Goal: Transaction & Acquisition: Purchase product/service

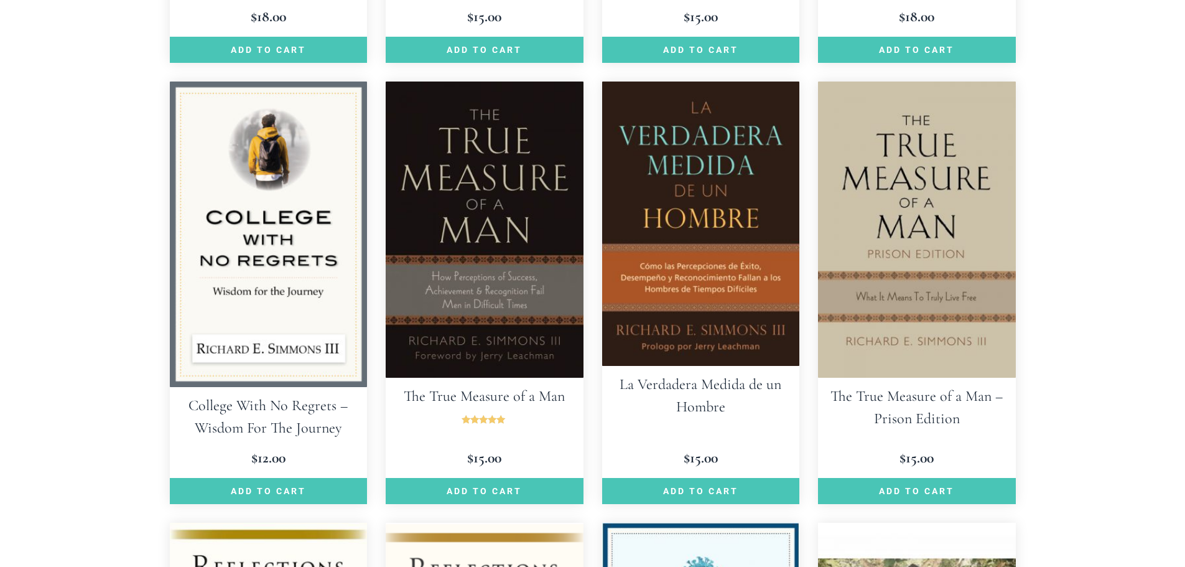
scroll to position [803, 0]
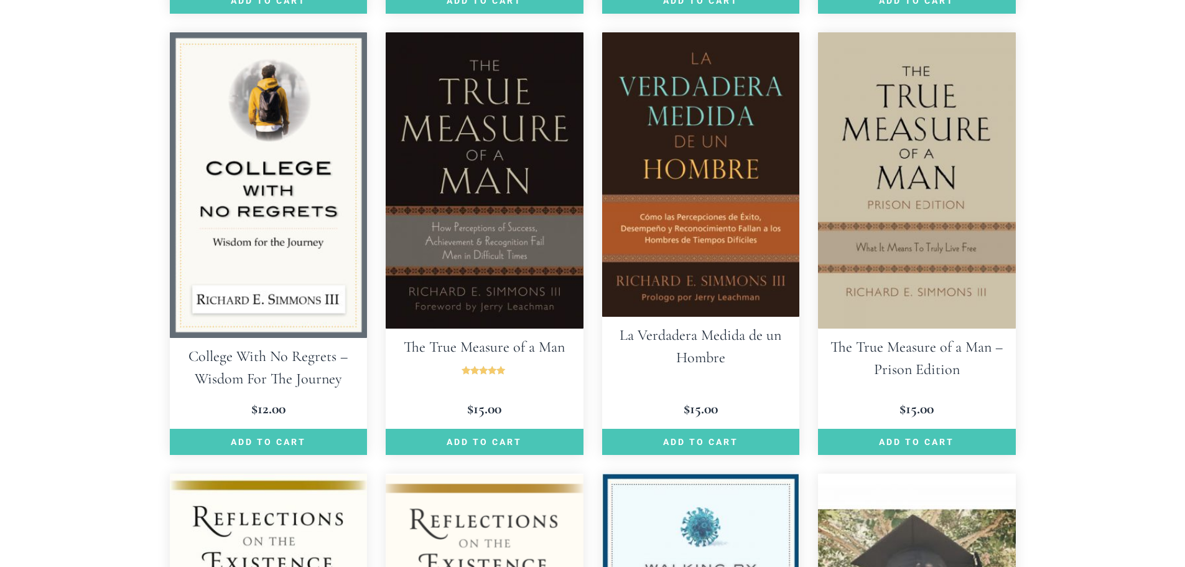
click at [494, 175] on img at bounding box center [485, 180] width 198 height 296
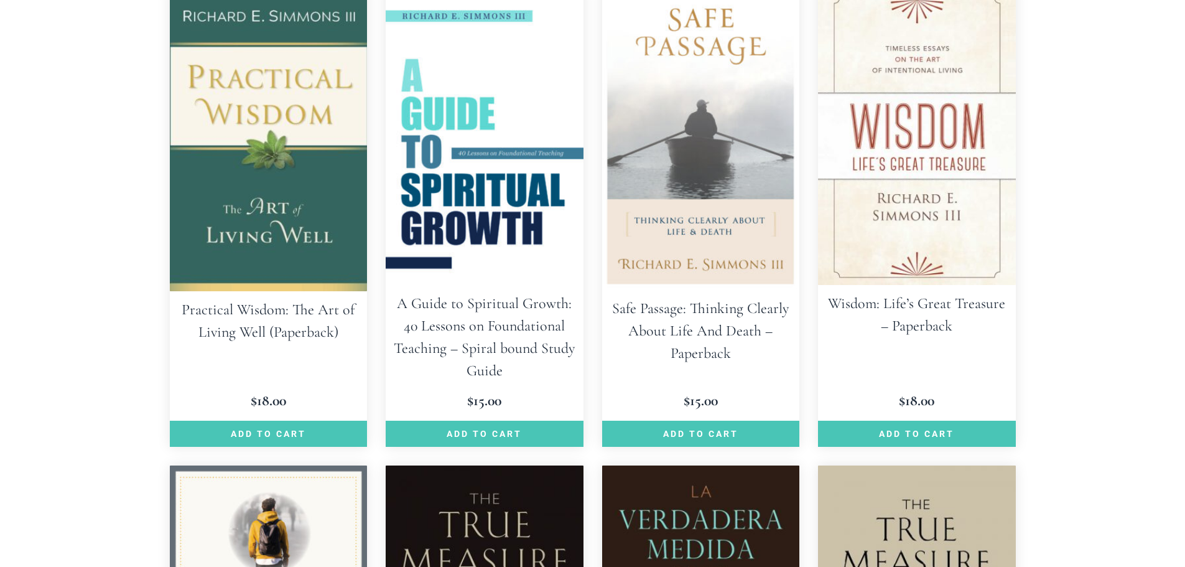
scroll to position [455, 0]
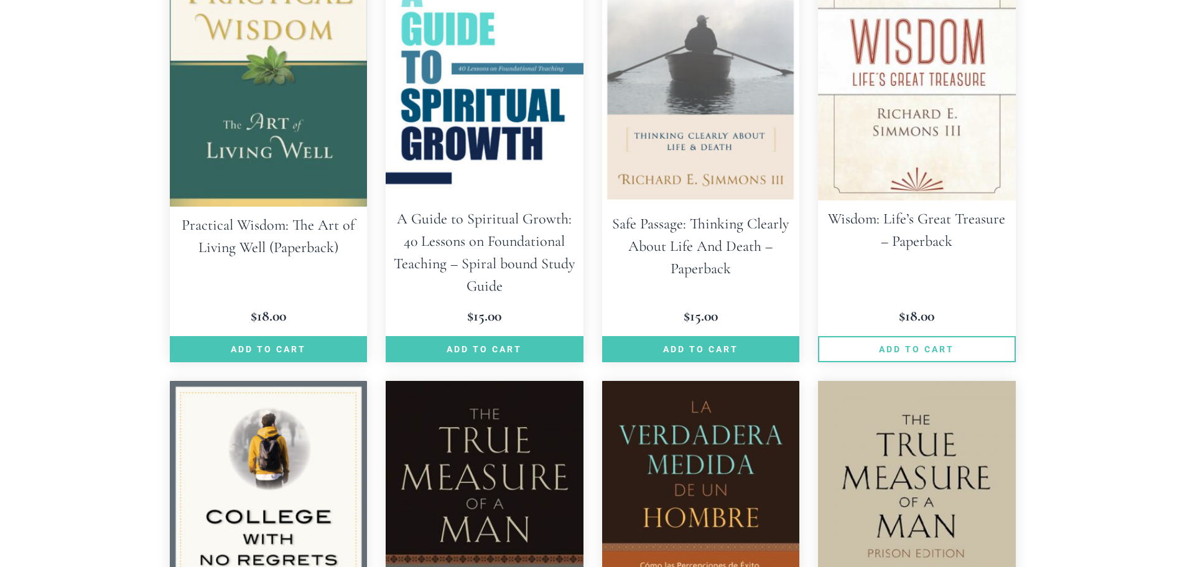
click at [939, 347] on link "Add to cart" at bounding box center [917, 349] width 198 height 26
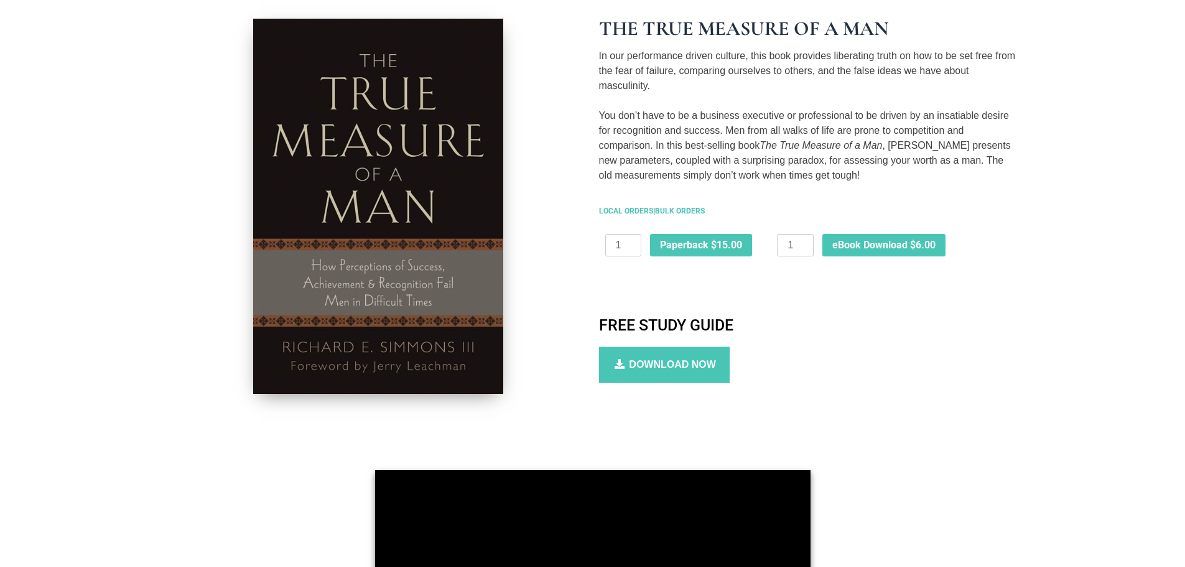
scroll to position [250, 0]
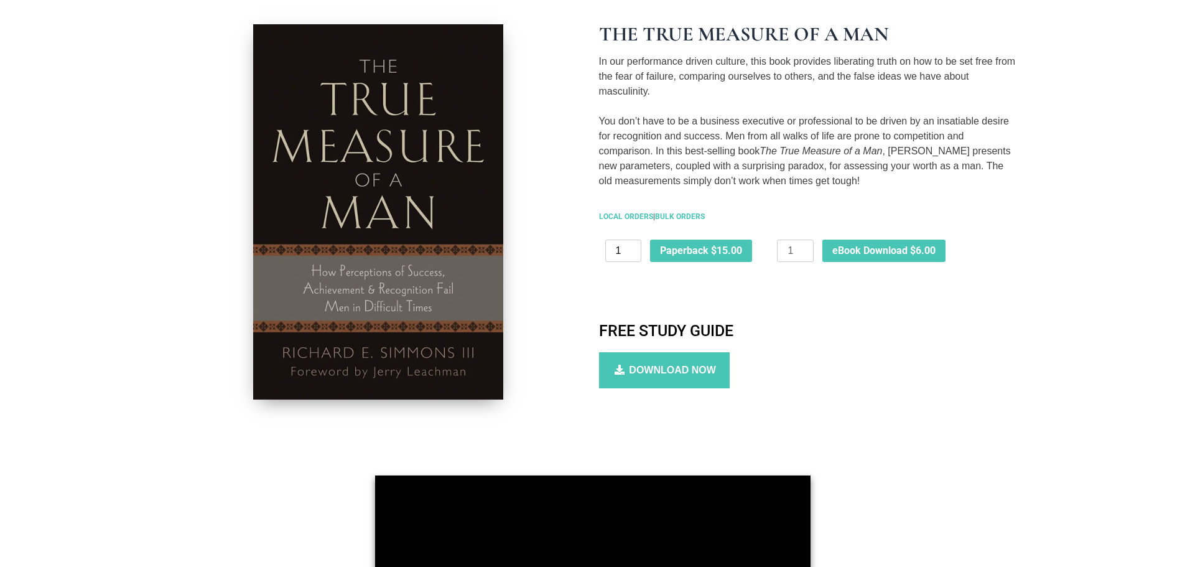
click at [635, 255] on input "1" at bounding box center [623, 251] width 36 height 22
click at [635, 250] on input "2" at bounding box center [623, 251] width 36 height 22
click at [635, 250] on input "3" at bounding box center [623, 251] width 36 height 22
click at [635, 250] on input "4" at bounding box center [623, 251] width 36 height 22
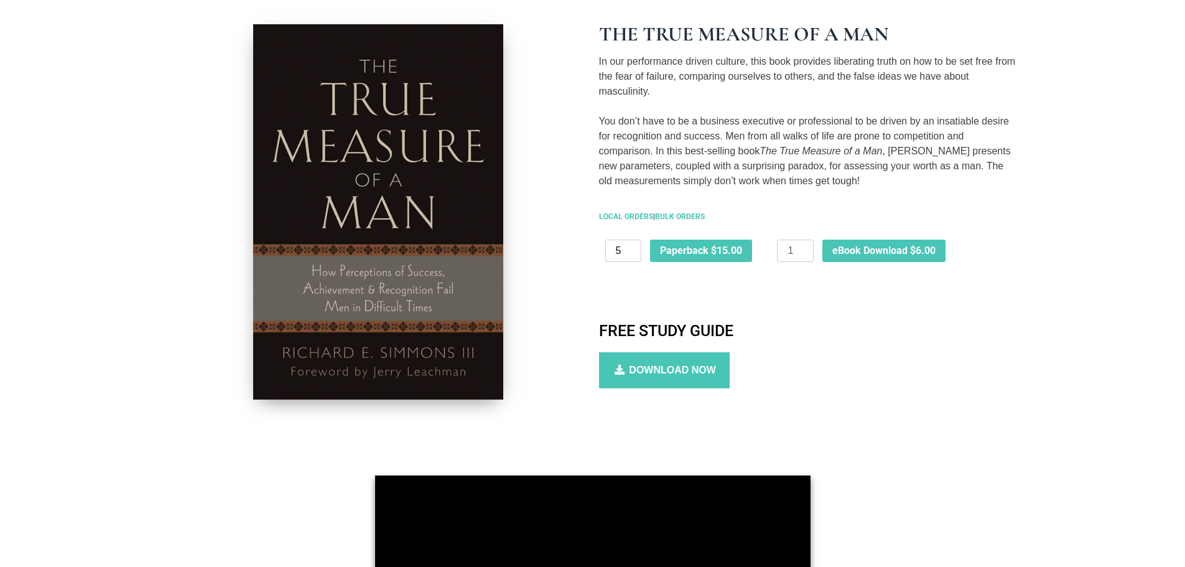
click at [635, 250] on input "5" at bounding box center [623, 251] width 36 height 22
click at [635, 250] on input "6" at bounding box center [623, 251] width 36 height 22
click at [635, 250] on input "7" at bounding box center [623, 251] width 36 height 22
click at [635, 250] on input "8" at bounding box center [623, 251] width 36 height 22
click at [635, 250] on input "9" at bounding box center [623, 251] width 36 height 22
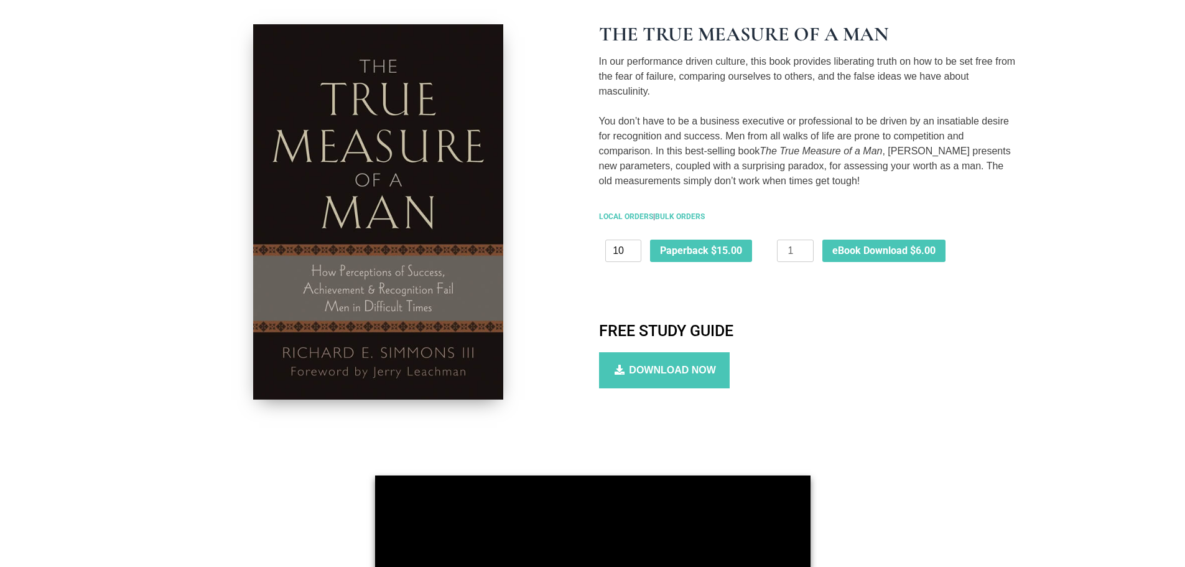
click at [635, 250] on input "10" at bounding box center [623, 251] width 36 height 22
click at [635, 250] on input "11" at bounding box center [623, 251] width 36 height 22
click at [635, 250] on input "33" at bounding box center [623, 251] width 36 height 22
click at [635, 250] on input "34" at bounding box center [623, 251] width 36 height 22
click at [635, 250] on input "35" at bounding box center [623, 251] width 36 height 22
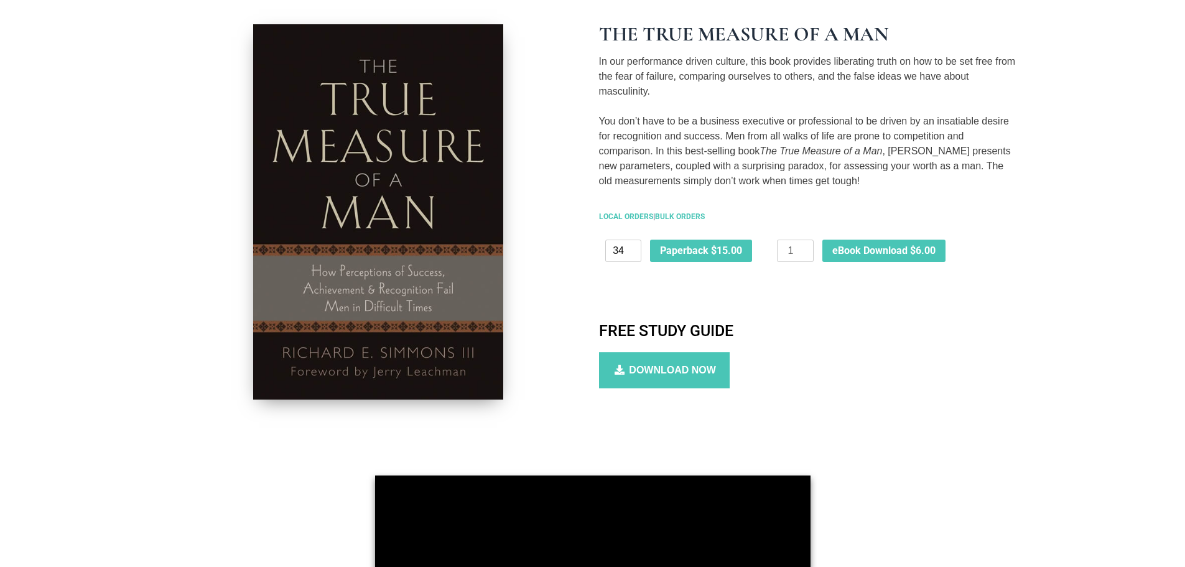
click at [633, 254] on input "34" at bounding box center [623, 251] width 36 height 22
click at [633, 254] on input "33" at bounding box center [623, 251] width 36 height 22
click at [633, 254] on input "32" at bounding box center [623, 251] width 36 height 22
click at [633, 254] on input "31" at bounding box center [623, 251] width 36 height 22
type input "30"
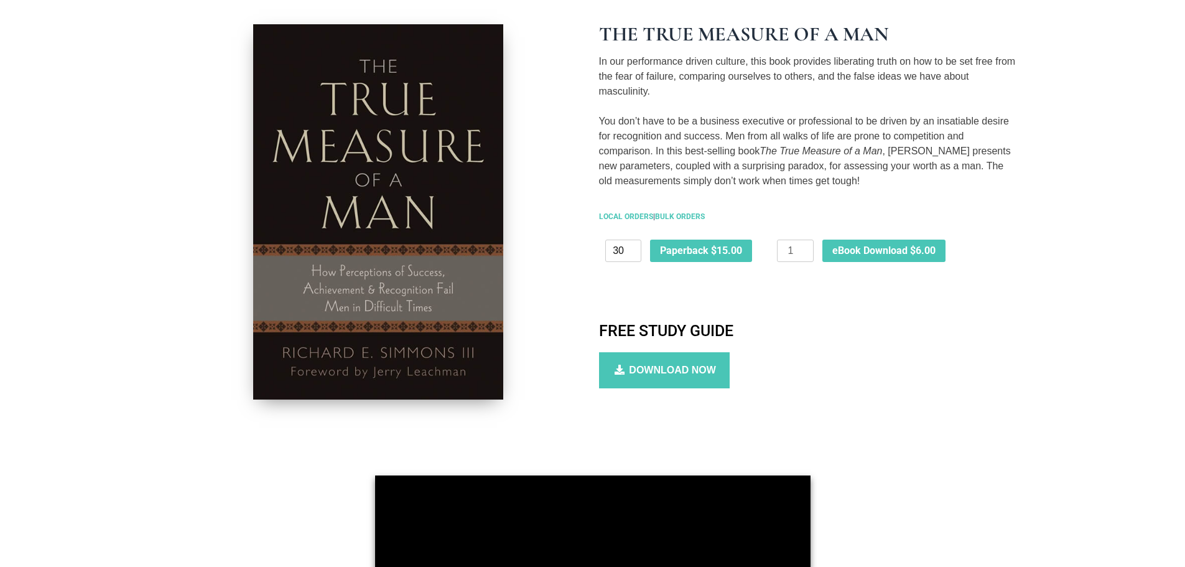
click at [633, 254] on input "30" at bounding box center [623, 251] width 36 height 22
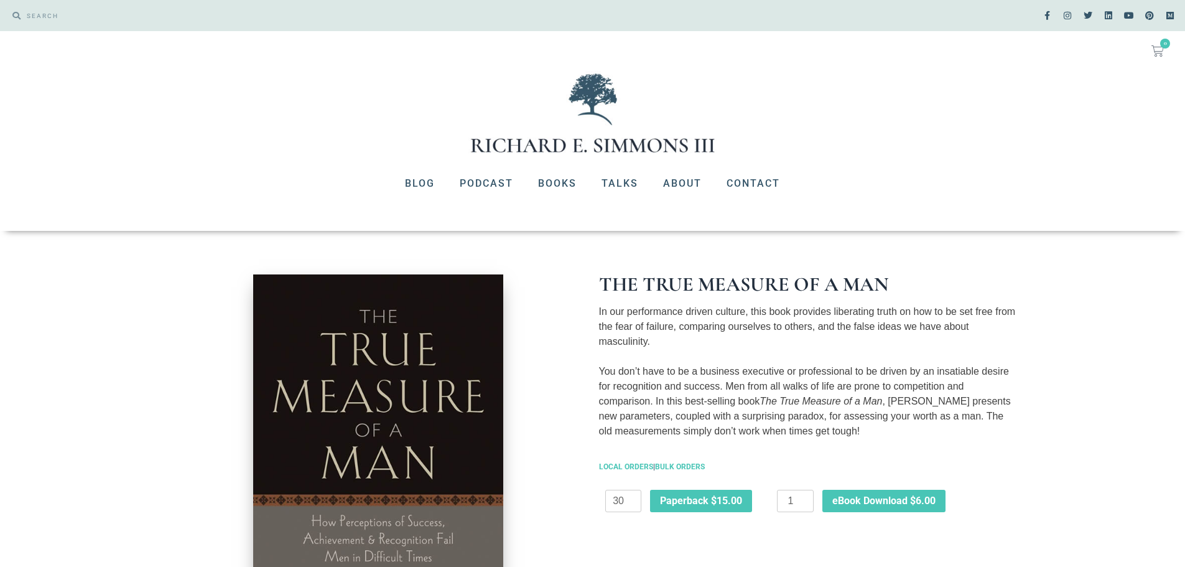
scroll to position [17, 0]
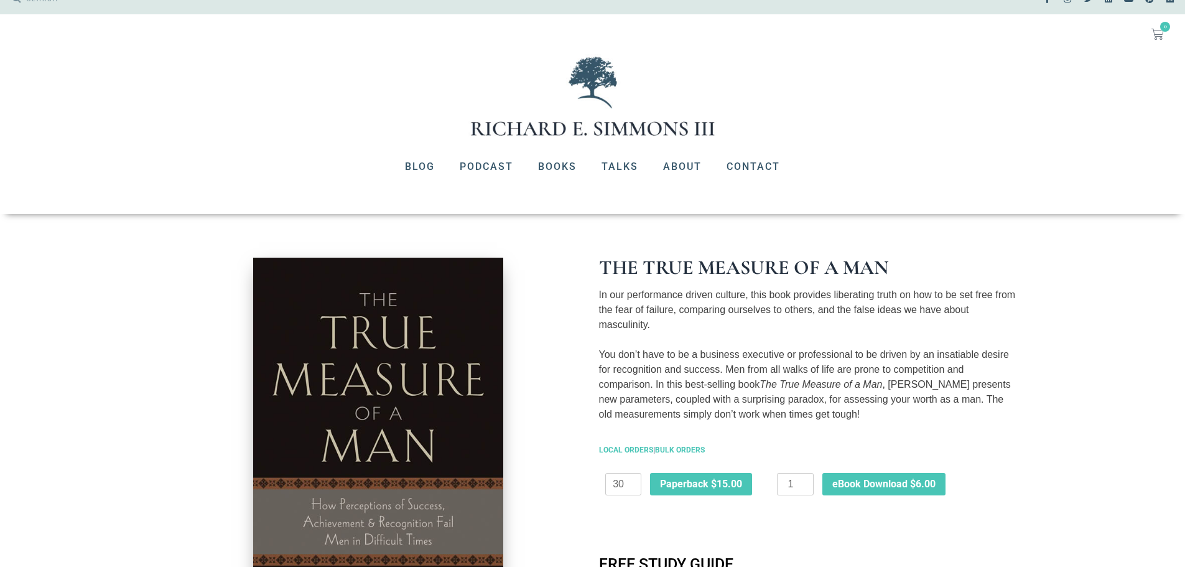
click at [1161, 29] on span "0" at bounding box center [1166, 27] width 10 height 10
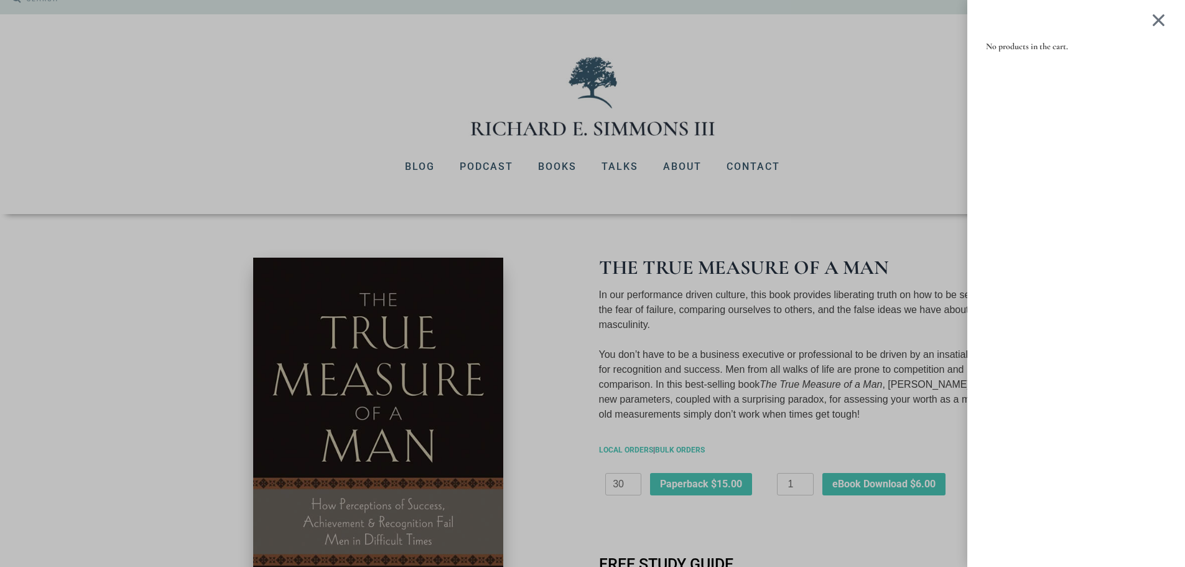
click at [1164, 18] on div at bounding box center [1159, 19] width 16 height 15
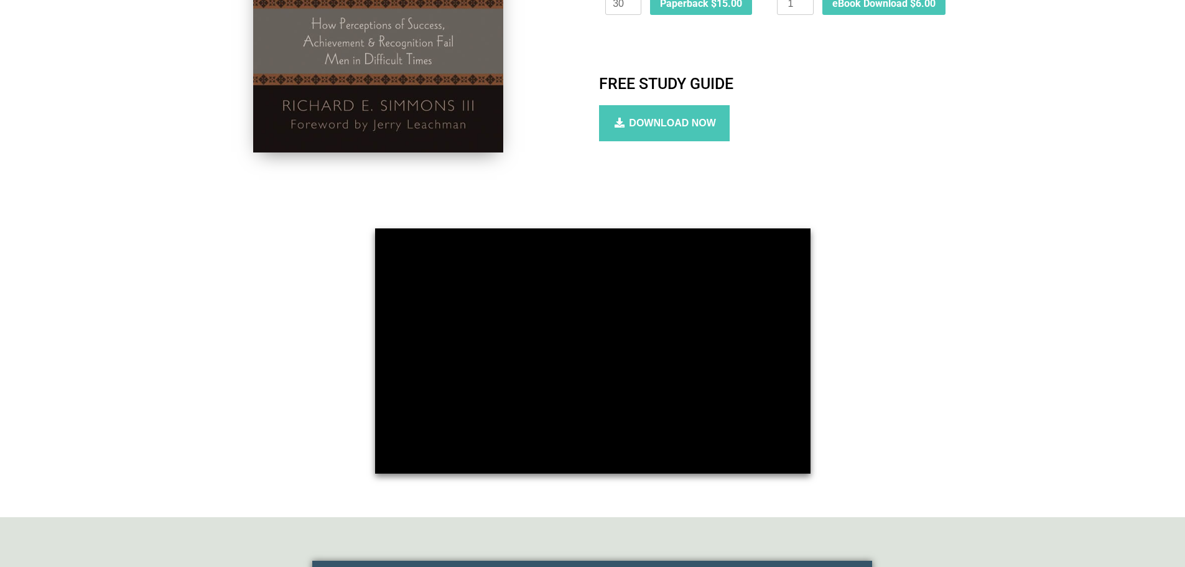
scroll to position [546, 0]
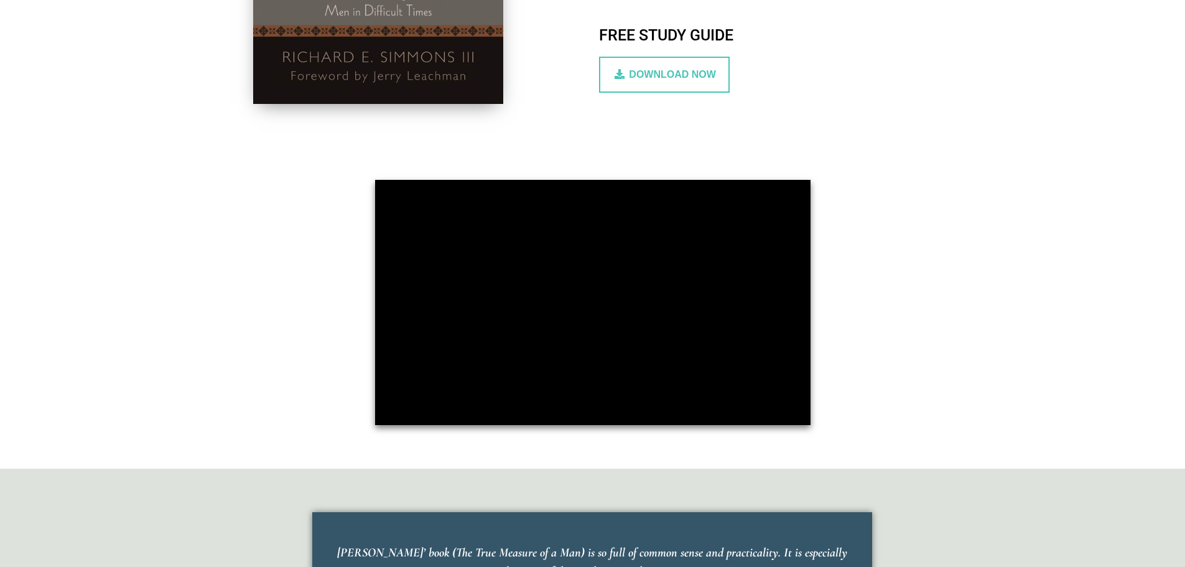
click at [661, 79] on span "DOWNLOAD NOW" at bounding box center [672, 74] width 87 height 11
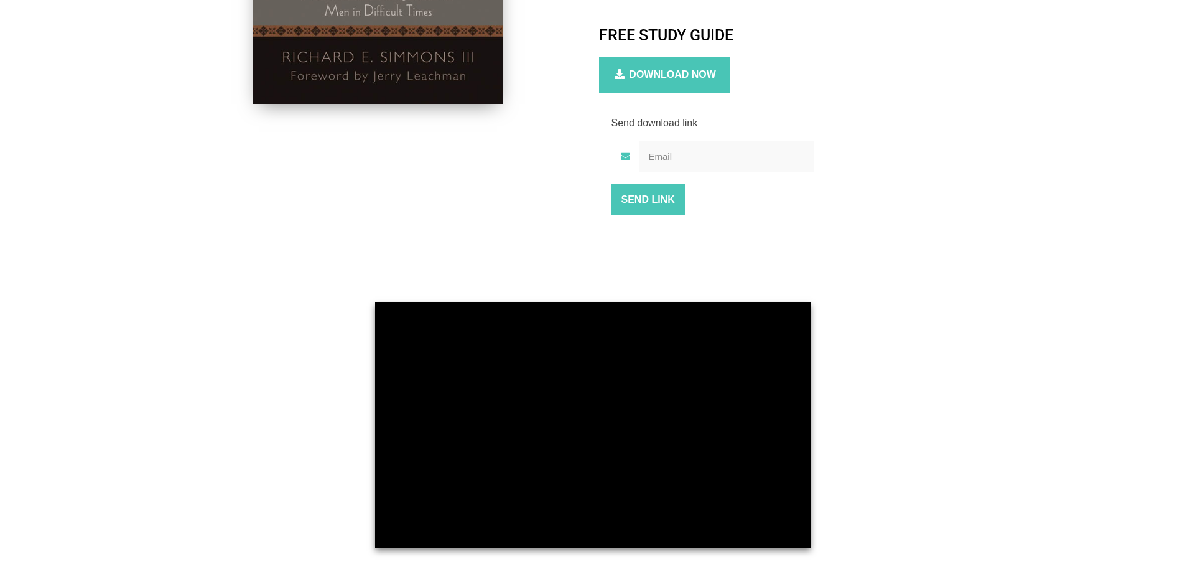
click at [678, 156] on input "email" at bounding box center [727, 156] width 174 height 30
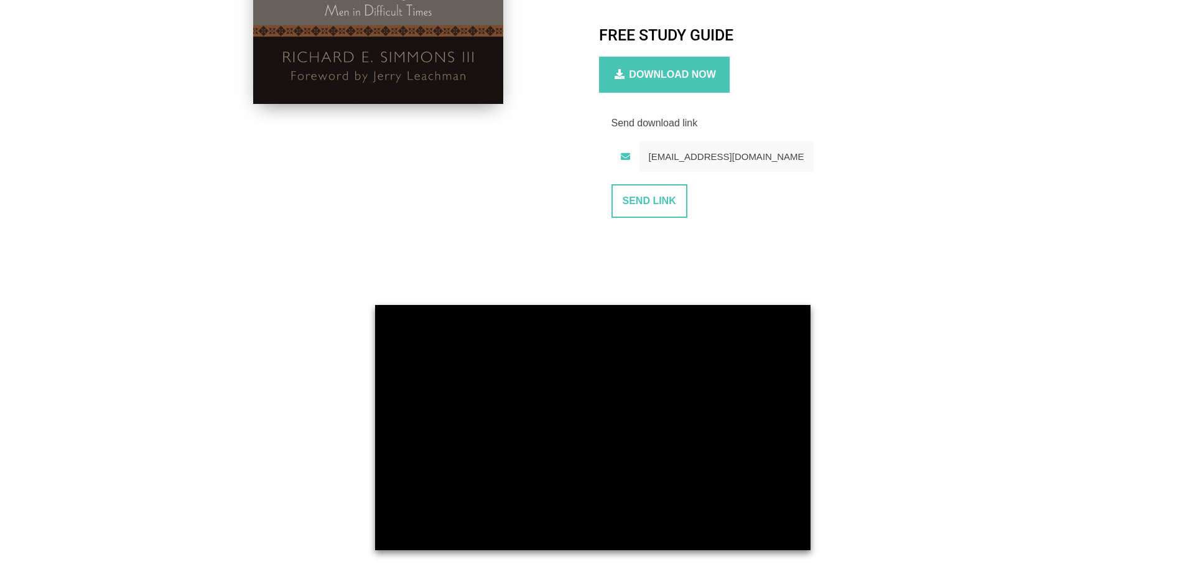
type input "rv@strategicfinancialpartners.com"
click at [648, 209] on input "SEND LINK" at bounding box center [650, 201] width 76 height 34
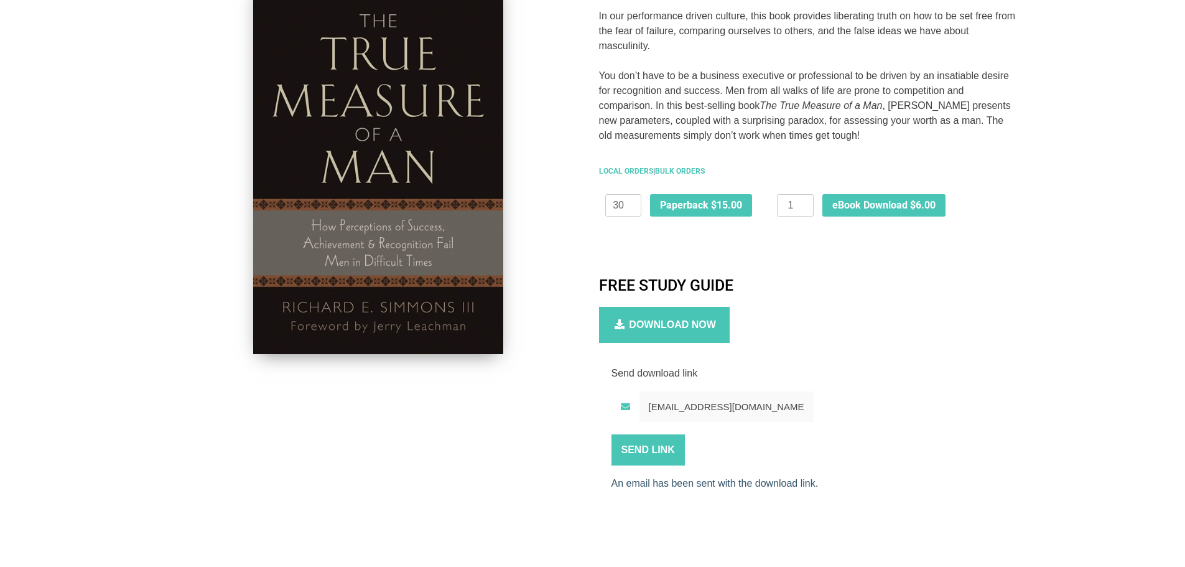
scroll to position [290, 0]
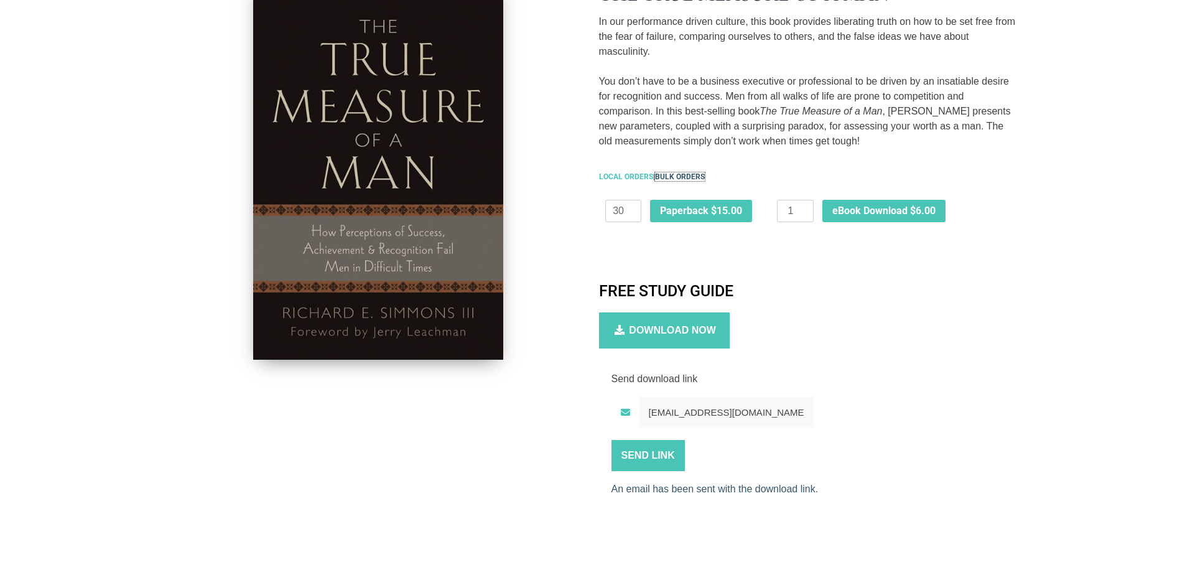
click at [682, 174] on link "BULK ORDERS" at bounding box center [680, 176] width 50 height 9
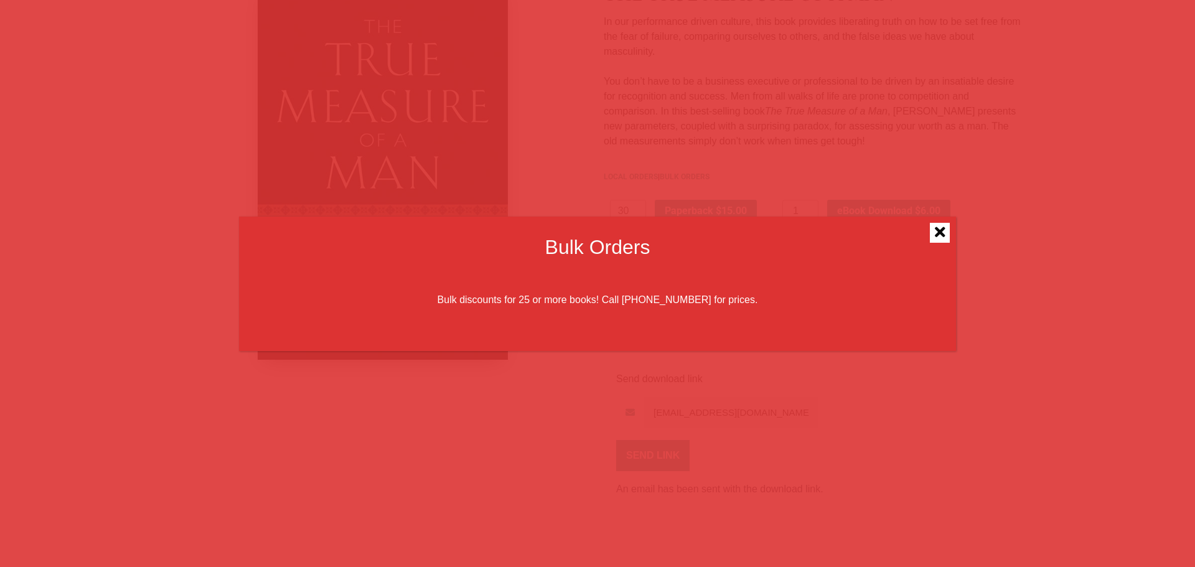
click at [937, 236] on icon "Close" at bounding box center [940, 232] width 11 height 15
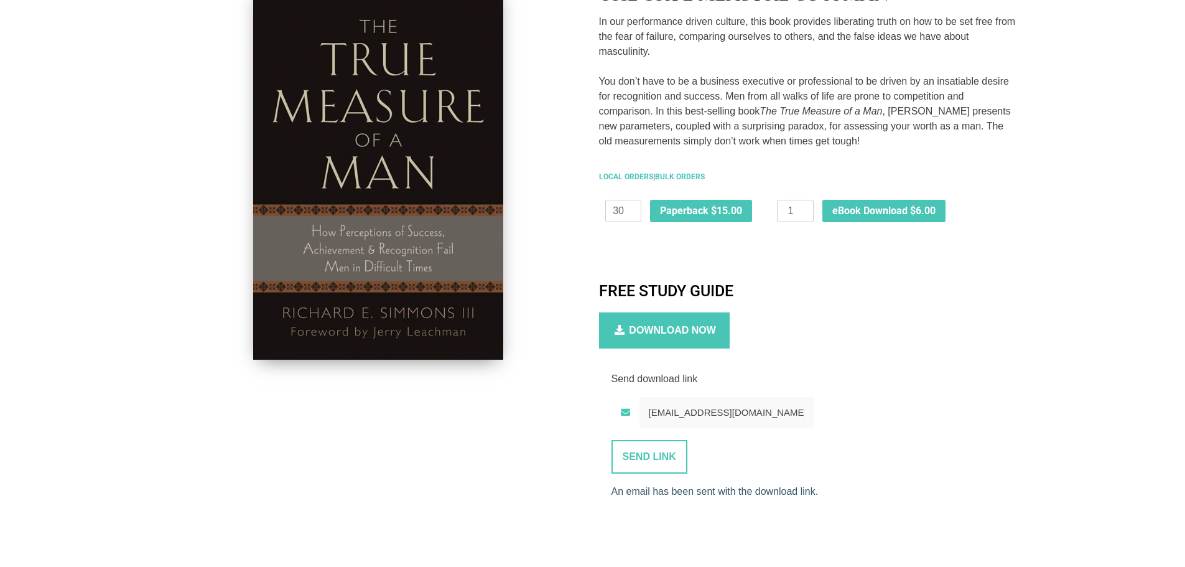
click at [650, 457] on input "SEND LINK" at bounding box center [650, 457] width 76 height 34
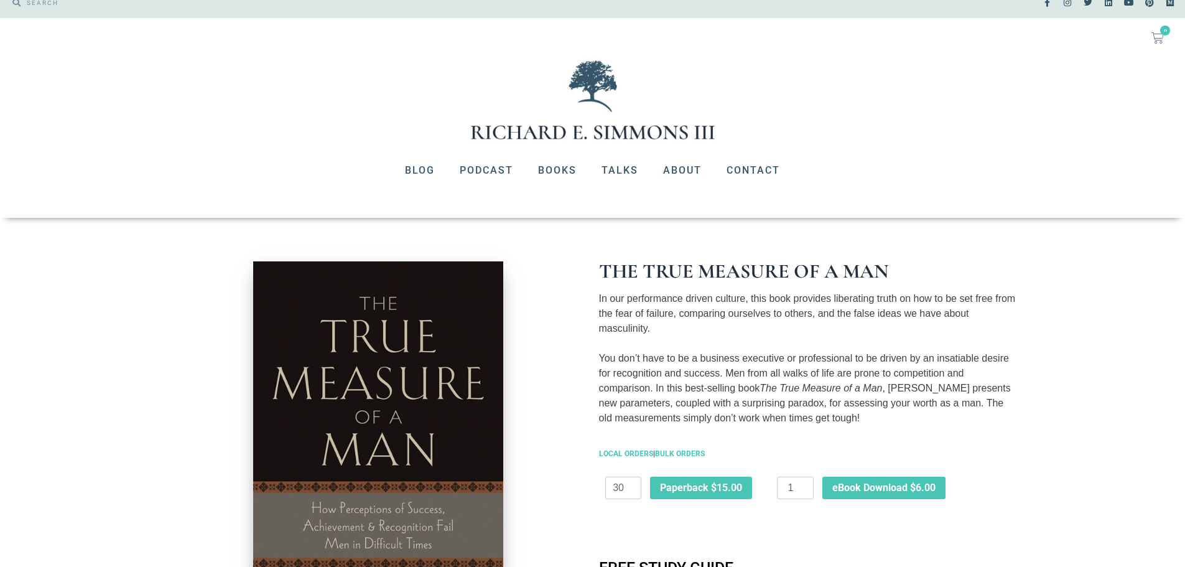
scroll to position [0, 0]
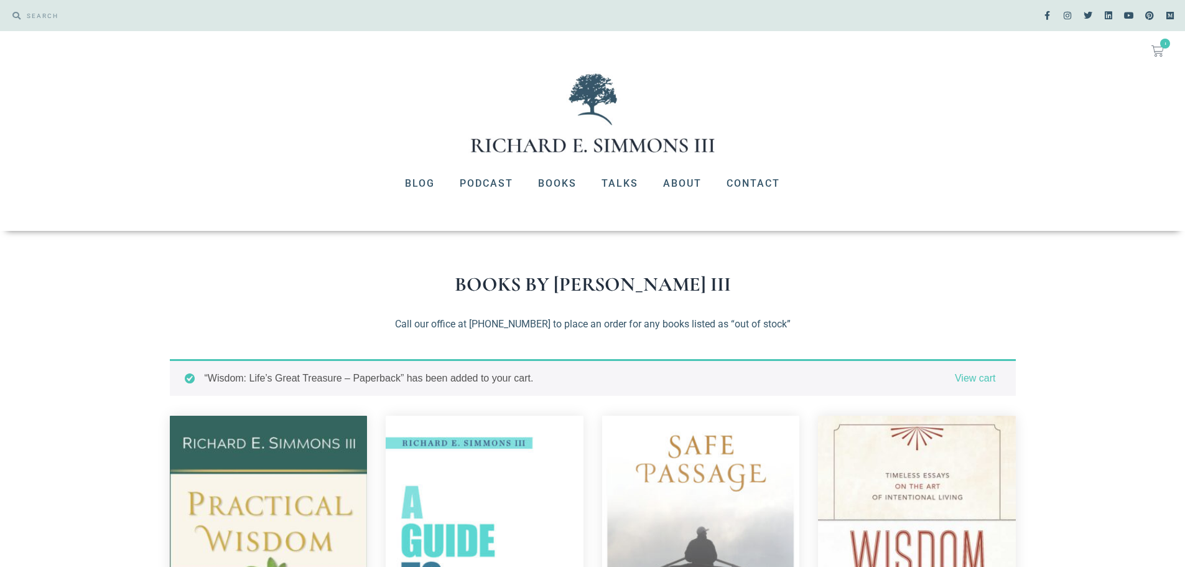
click at [1163, 47] on span "1" at bounding box center [1166, 44] width 10 height 10
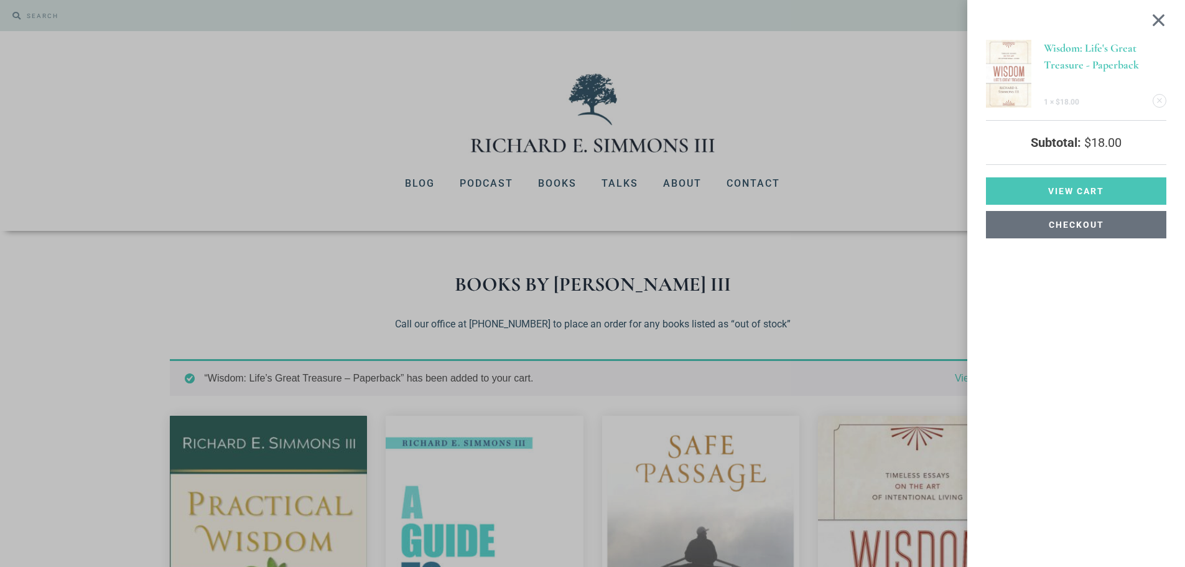
click at [1091, 225] on span "Checkout" at bounding box center [1076, 224] width 55 height 9
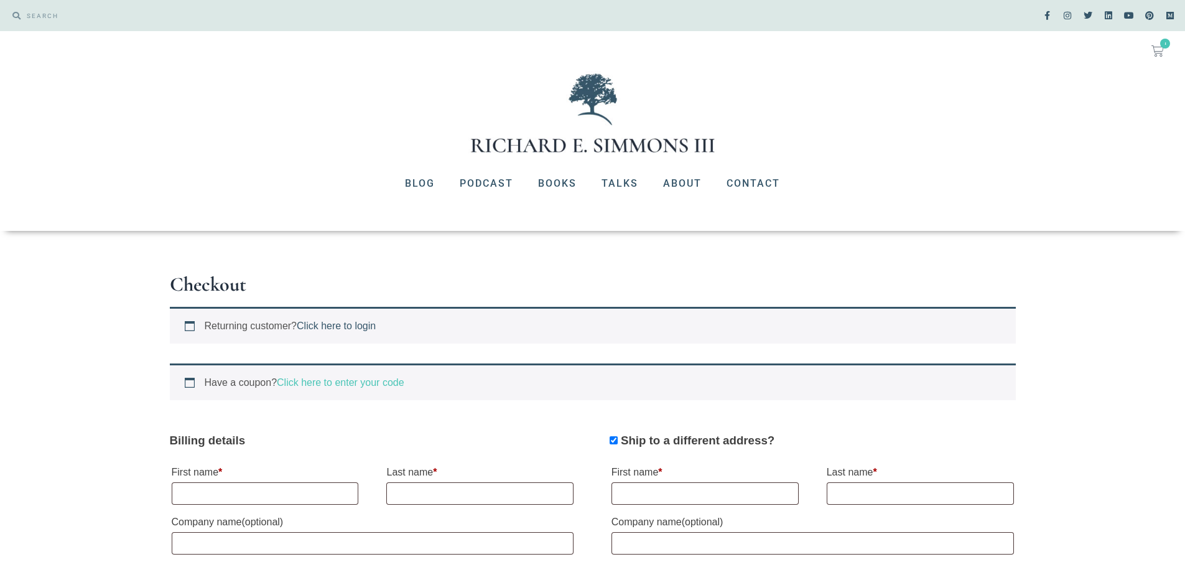
click at [334, 324] on link "Click here to login" at bounding box center [336, 325] width 79 height 11
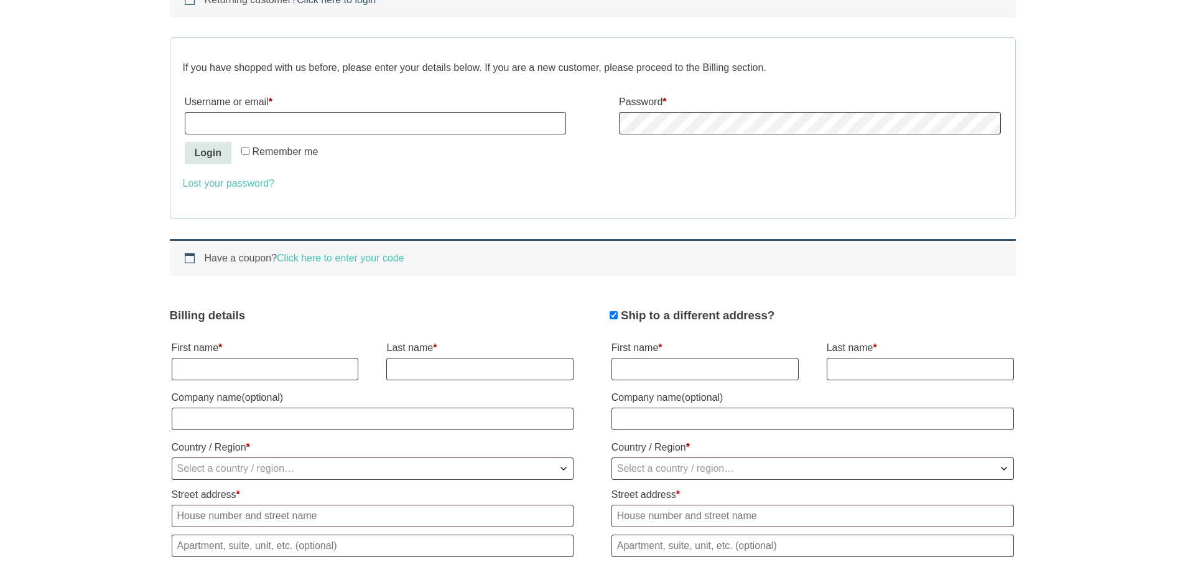
scroll to position [332, 0]
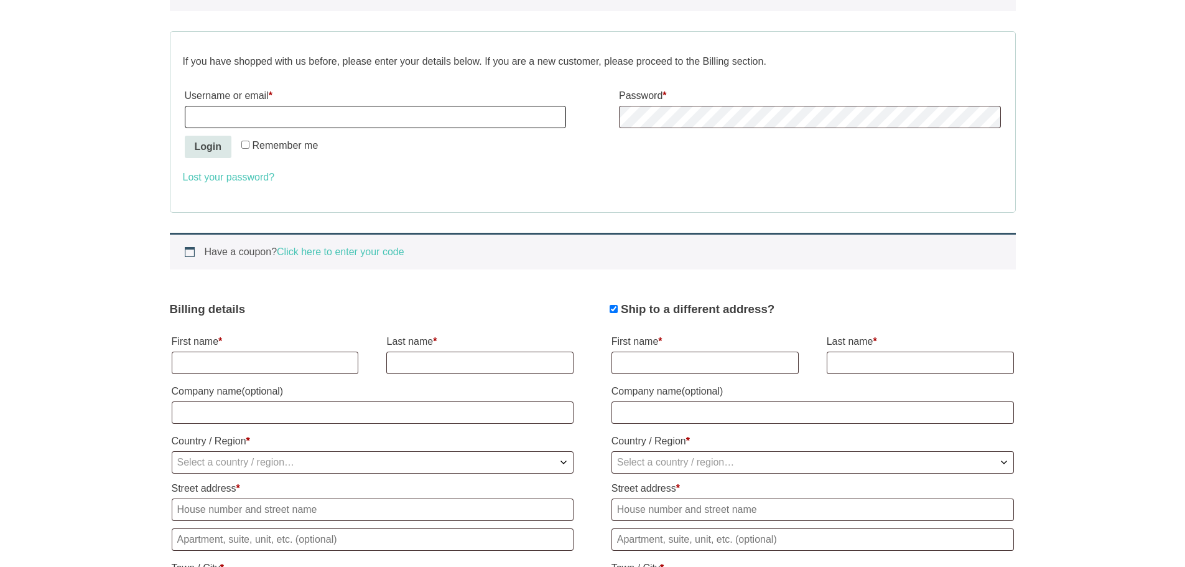
click at [218, 114] on input "Username or email *" at bounding box center [375, 117] width 381 height 22
type input "[EMAIL_ADDRESS][DOMAIN_NAME]"
click at [245, 143] on input "Remember me" at bounding box center [245, 145] width 8 height 8
checkbox input "true"
click at [237, 177] on link "Lost your password?" at bounding box center [229, 177] width 92 height 11
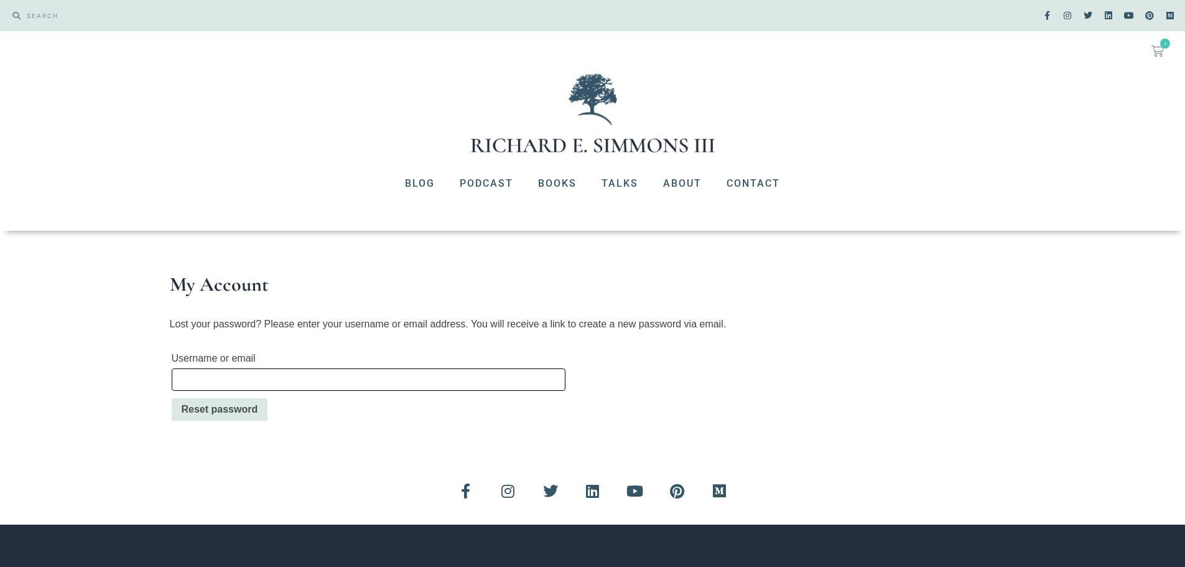
click at [248, 379] on input "Username or email" at bounding box center [369, 379] width 394 height 22
type input "[EMAIL_ADDRESS][DOMAIN_NAME]"
click at [231, 406] on button "Reset password" at bounding box center [220, 409] width 96 height 22
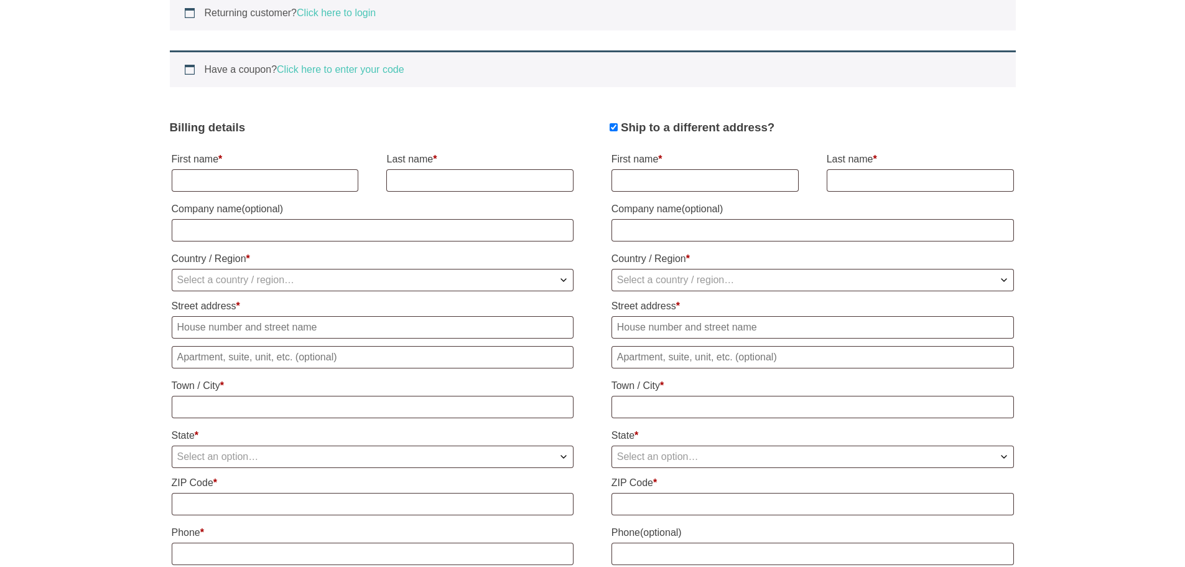
scroll to position [309, 0]
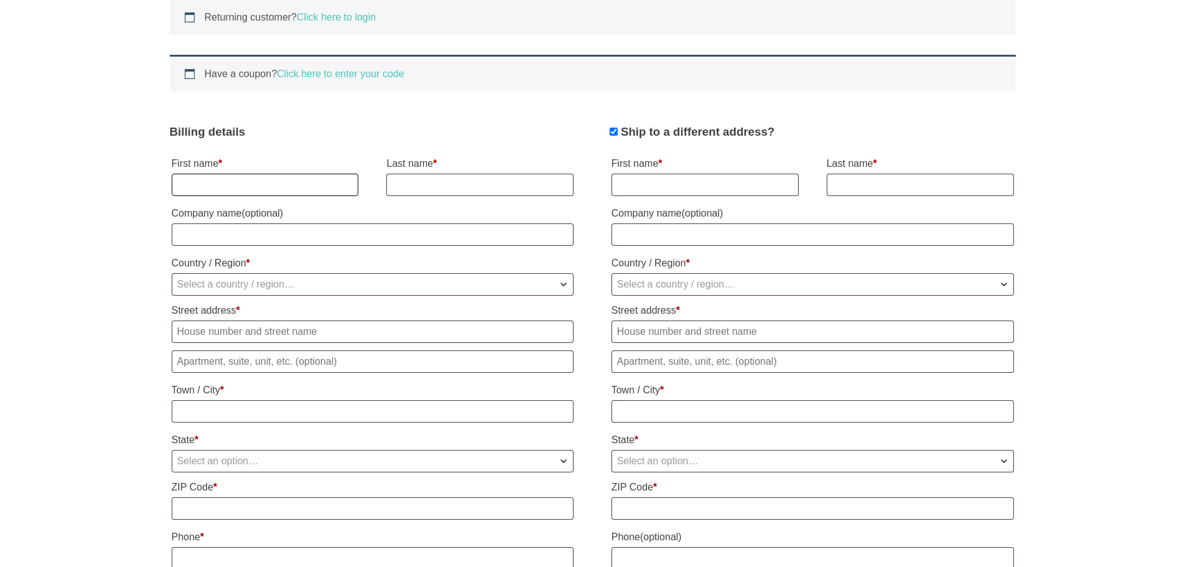
click at [273, 179] on input "First name *" at bounding box center [265, 185] width 187 height 22
type input "Russell"
type input "VanderSteeg"
select select "US"
type input "[STREET_ADDRESS]"
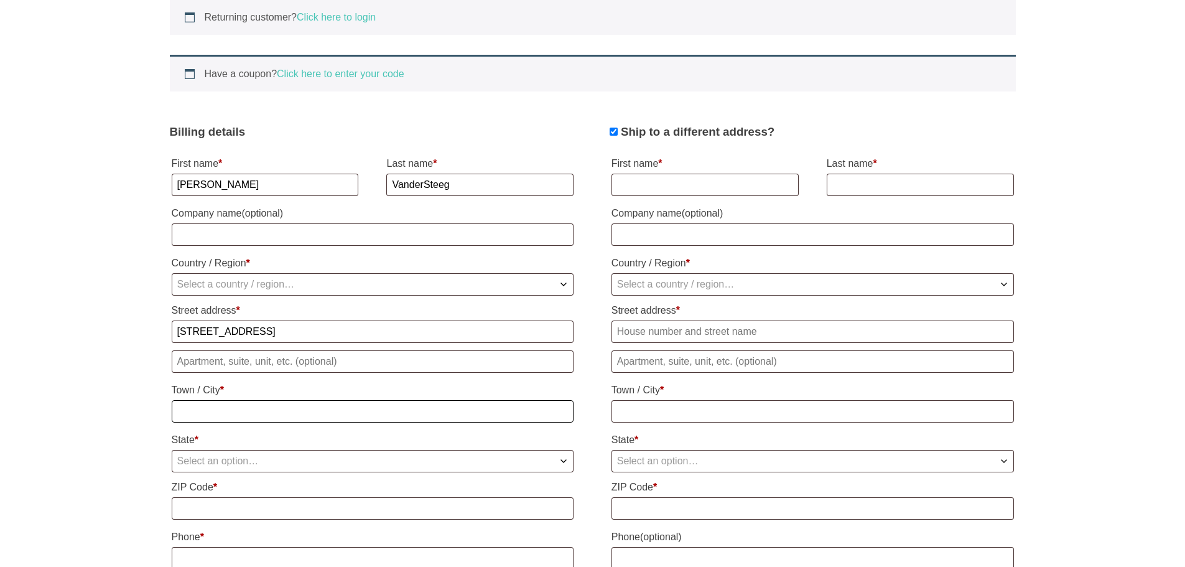
type input "Eads"
type input "38028"
type input "[EMAIL_ADDRESS][DOMAIN_NAME]"
select select "US"
select select "TN"
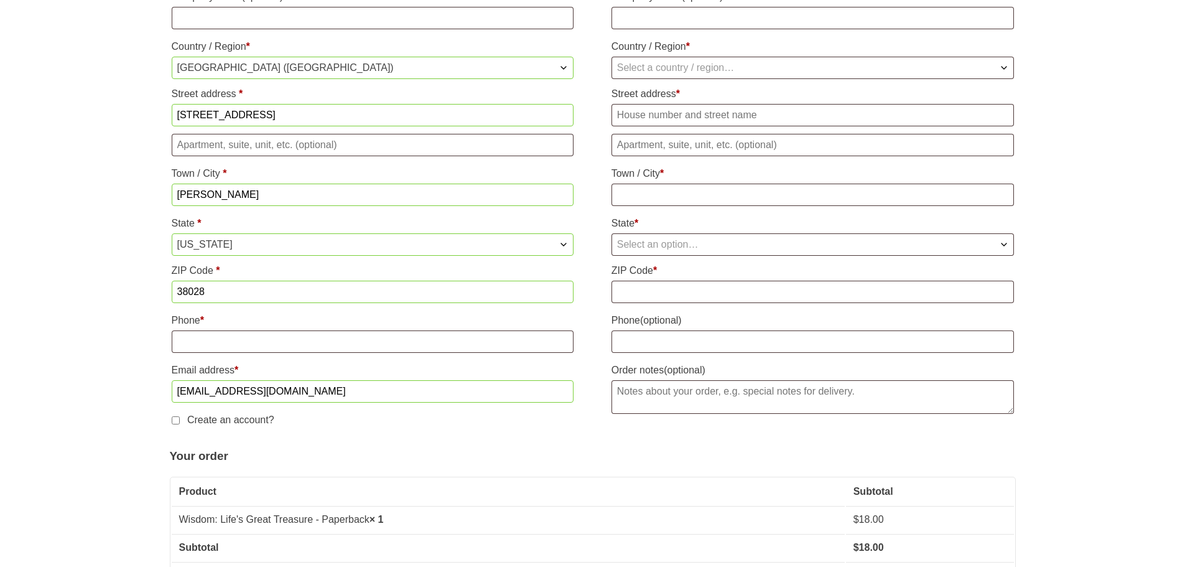
scroll to position [528, 0]
click at [242, 338] on input "Phone *" at bounding box center [373, 339] width 403 height 22
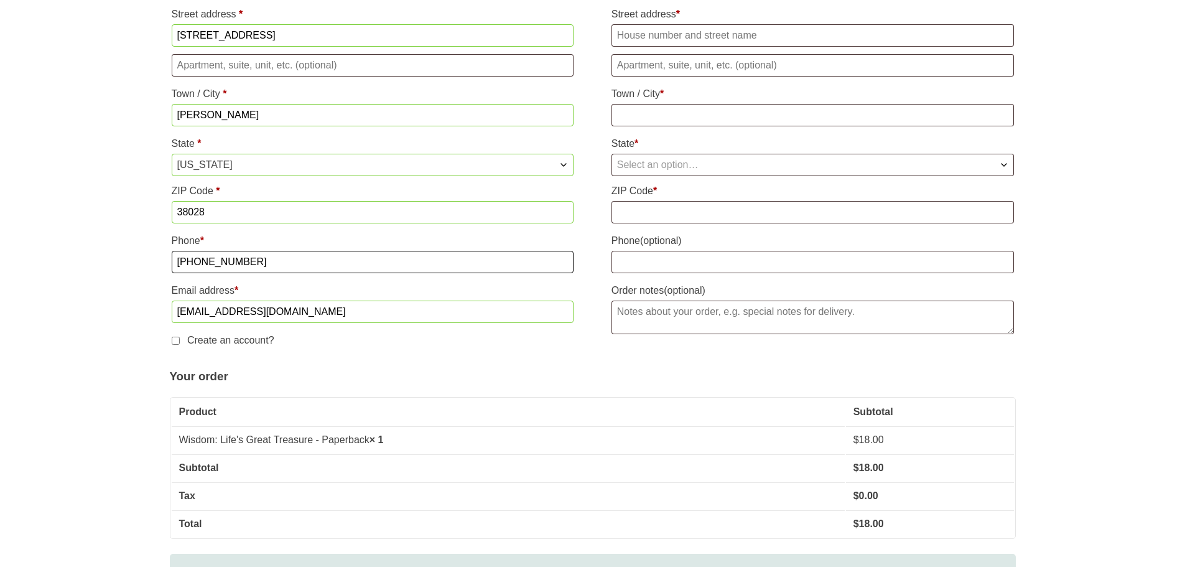
scroll to position [611, 0]
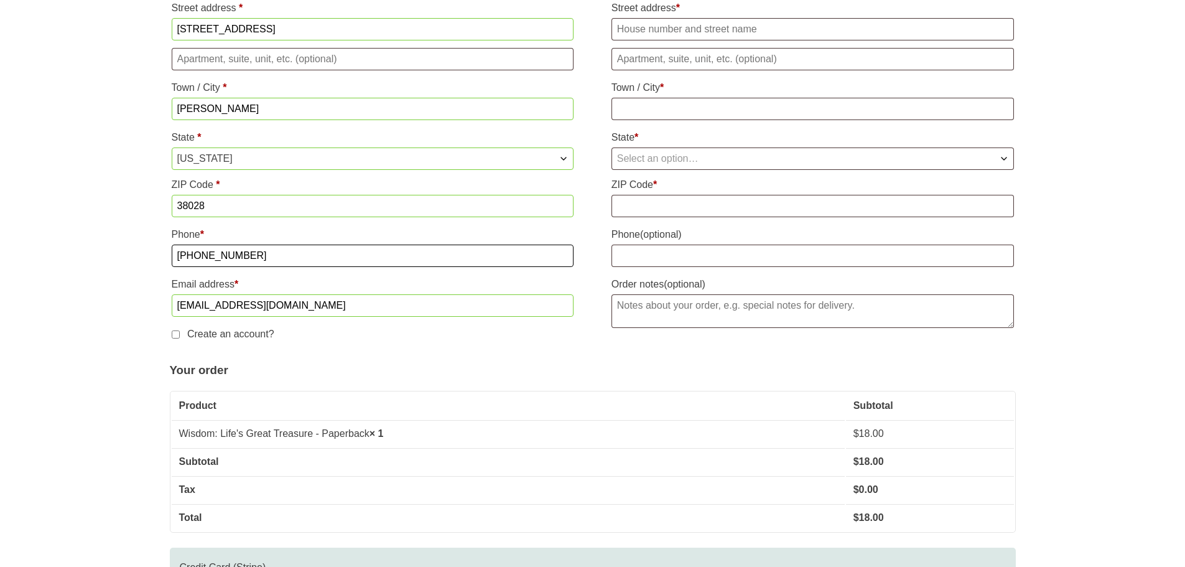
type input "[PHONE_NUMBER]"
click at [175, 335] on input "Create an account?" at bounding box center [176, 334] width 8 height 8
checkbox input "true"
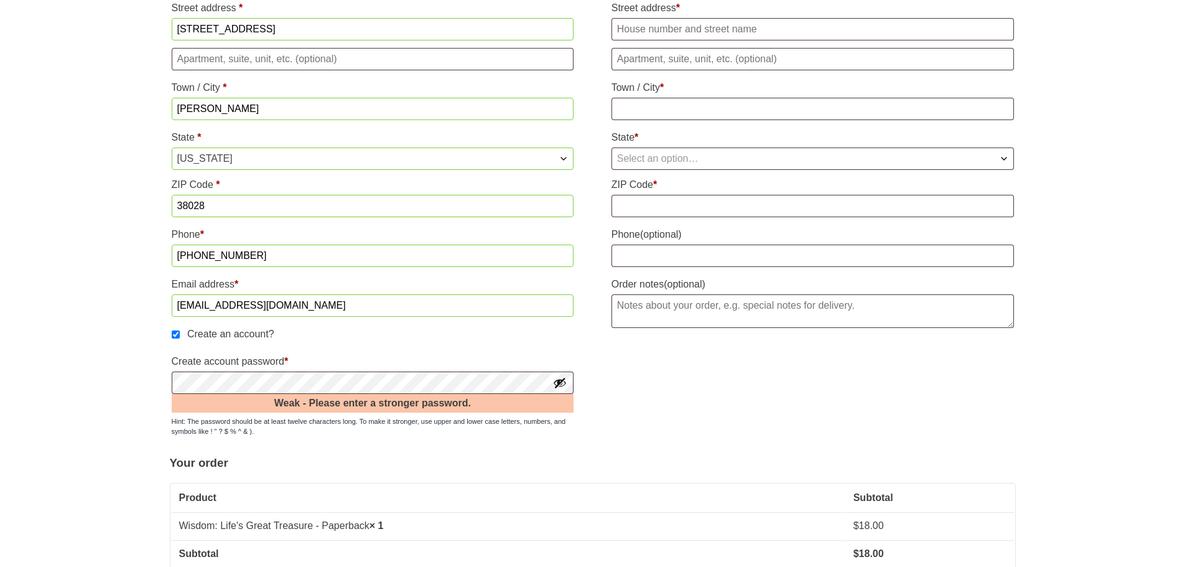
click at [749, 390] on div "Billing details First name * Russell Last name * VanderSteeg Company name (opti…" at bounding box center [593, 125] width 846 height 633
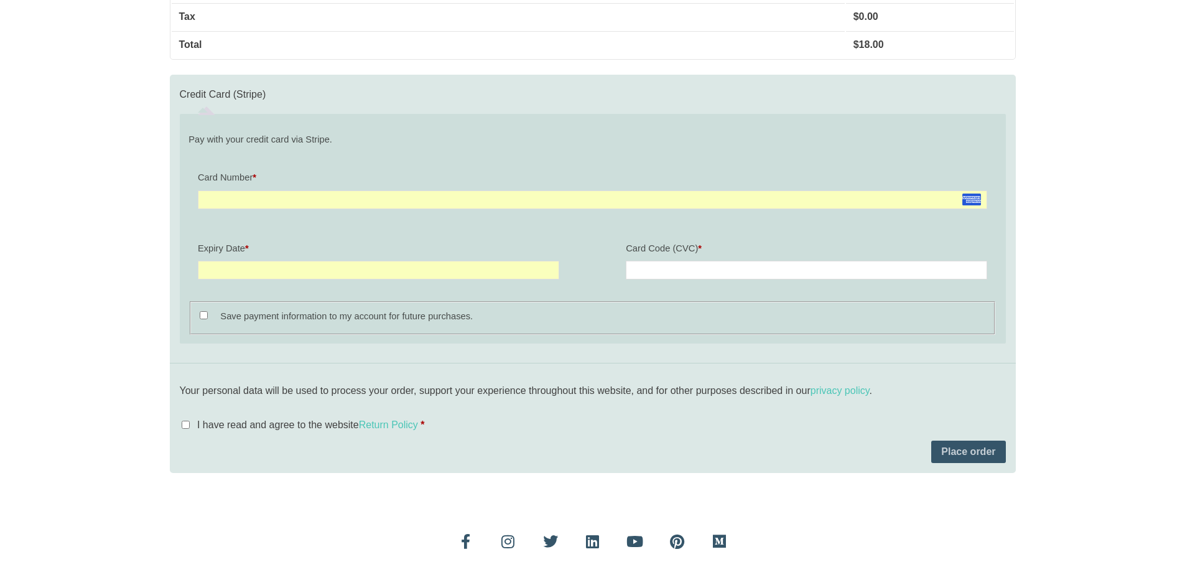
scroll to position [1203, 0]
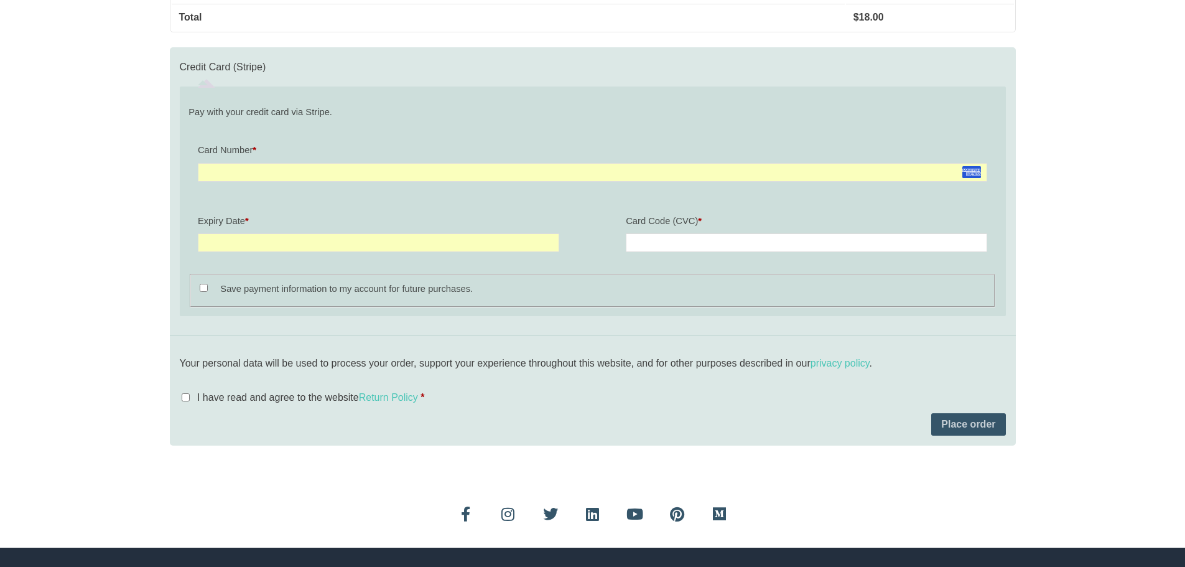
click at [186, 401] on input "I have read and agree to the website Return Policy *" at bounding box center [186, 397] width 8 height 8
checkbox input "true"
click at [988, 424] on button "Place order" at bounding box center [969, 424] width 74 height 22
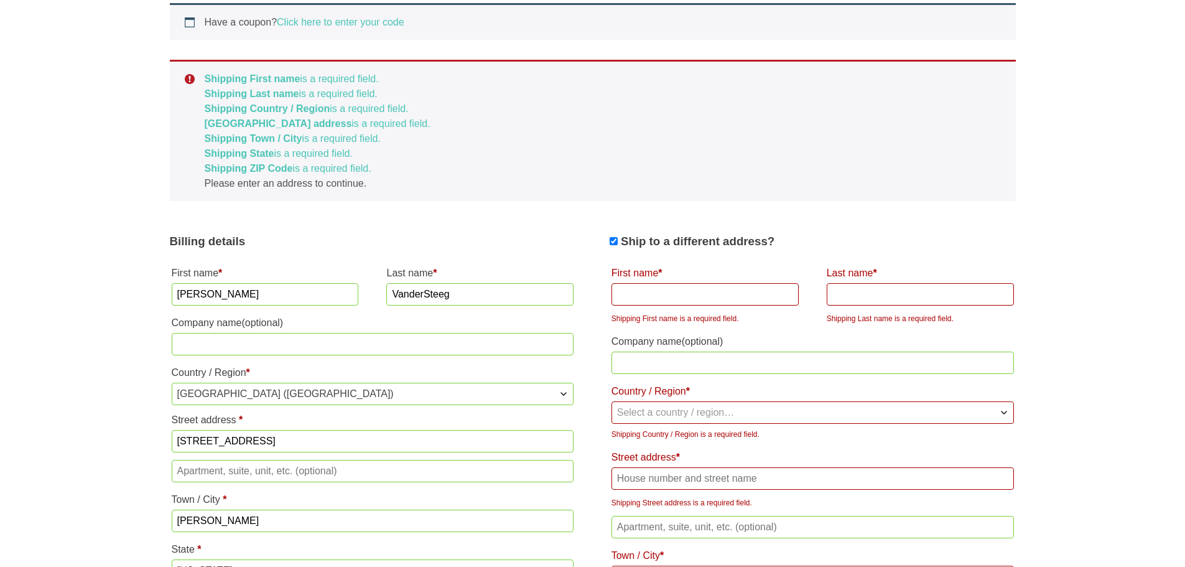
scroll to position [358, 0]
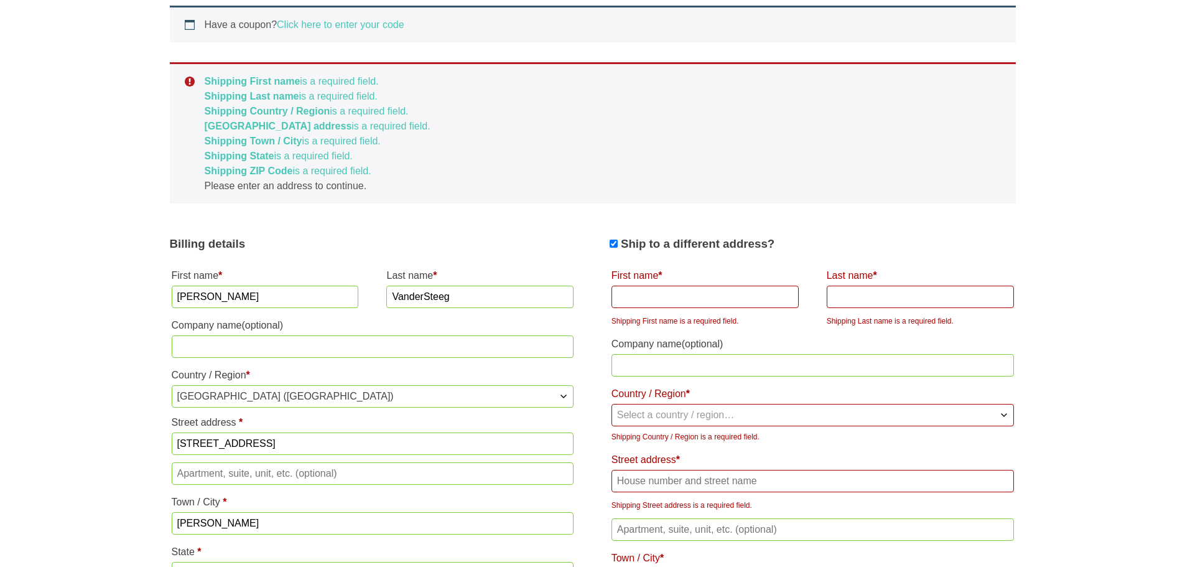
click at [750, 302] on input "First name *" at bounding box center [705, 297] width 187 height 22
type input "Russell"
type input "VanderSteeg"
select select "US"
type input "[STREET_ADDRESS]"
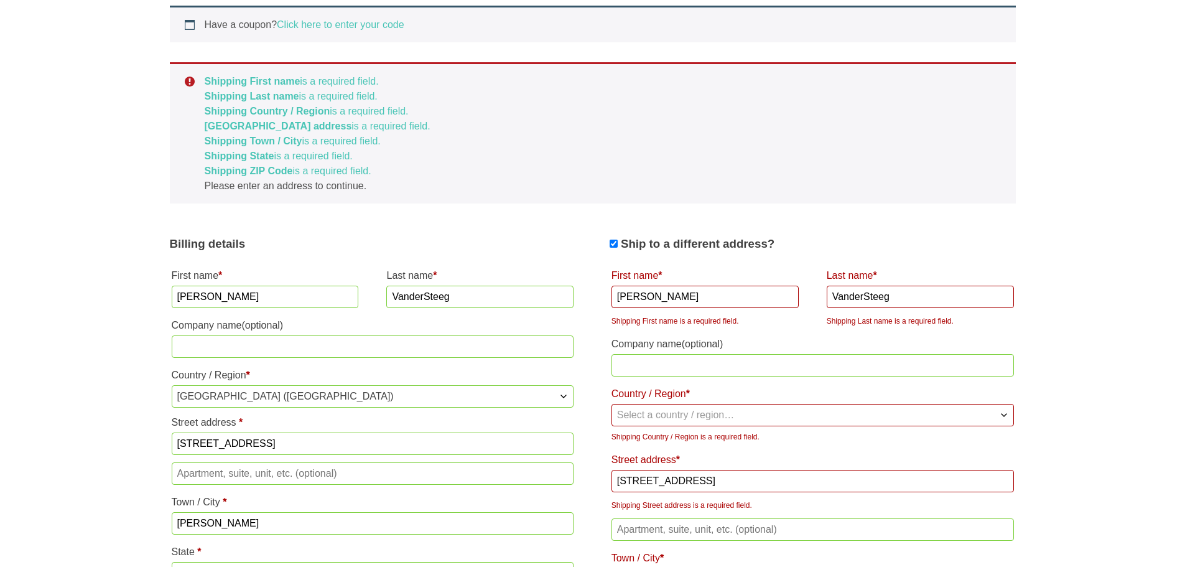
type input "Eads"
type input "38028"
select select "US"
select select "TN"
select select "US"
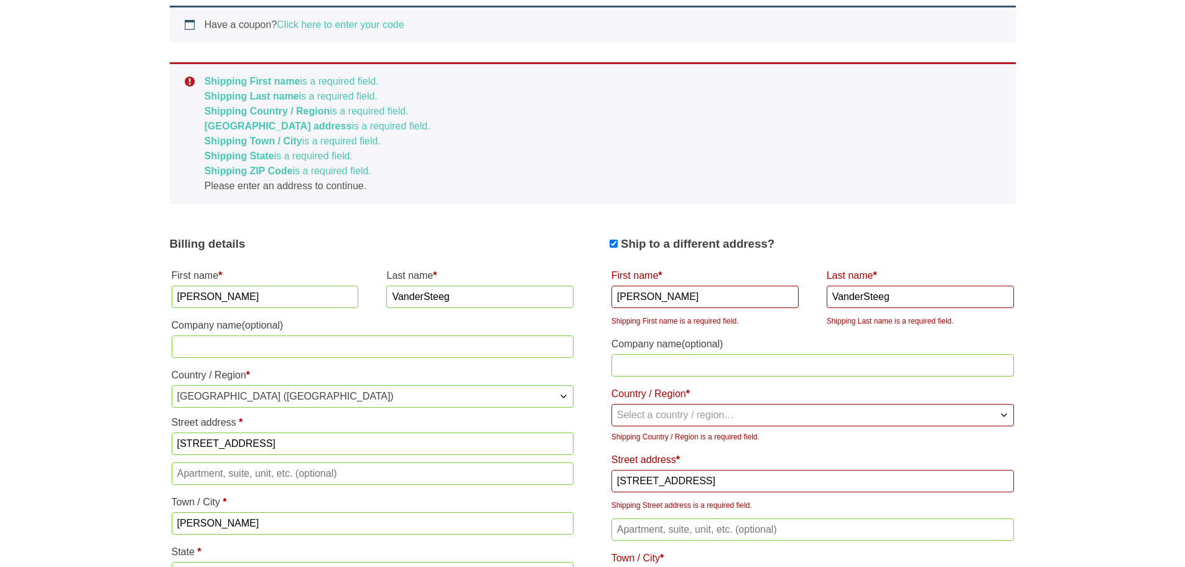
select select "TN"
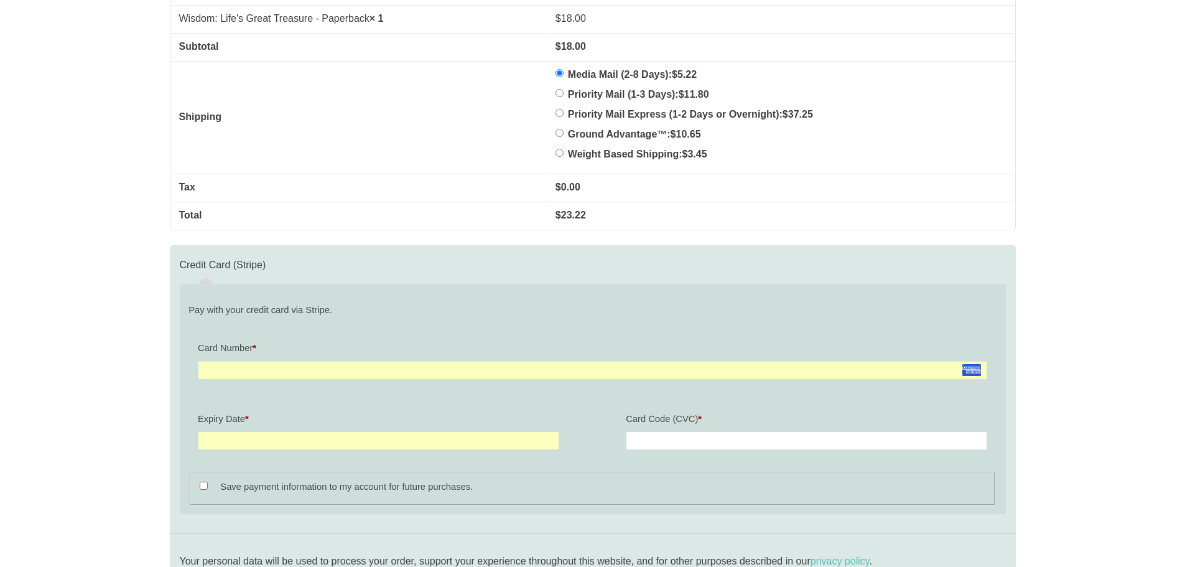
scroll to position [1430, 0]
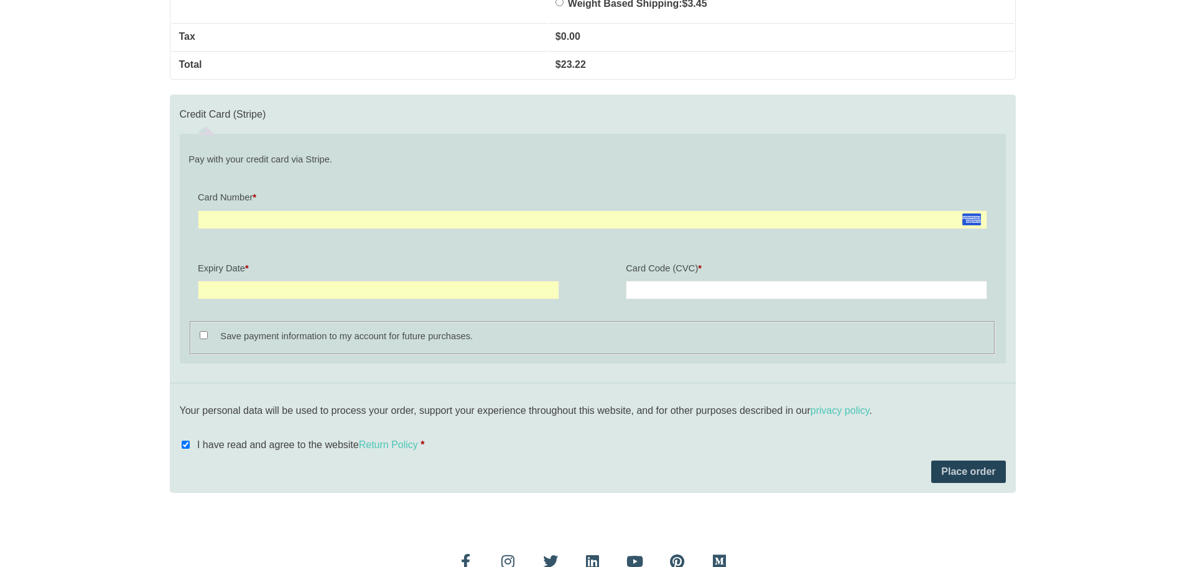
click at [975, 479] on button "Place order" at bounding box center [969, 471] width 74 height 22
